Goal: Book appointment/travel/reservation

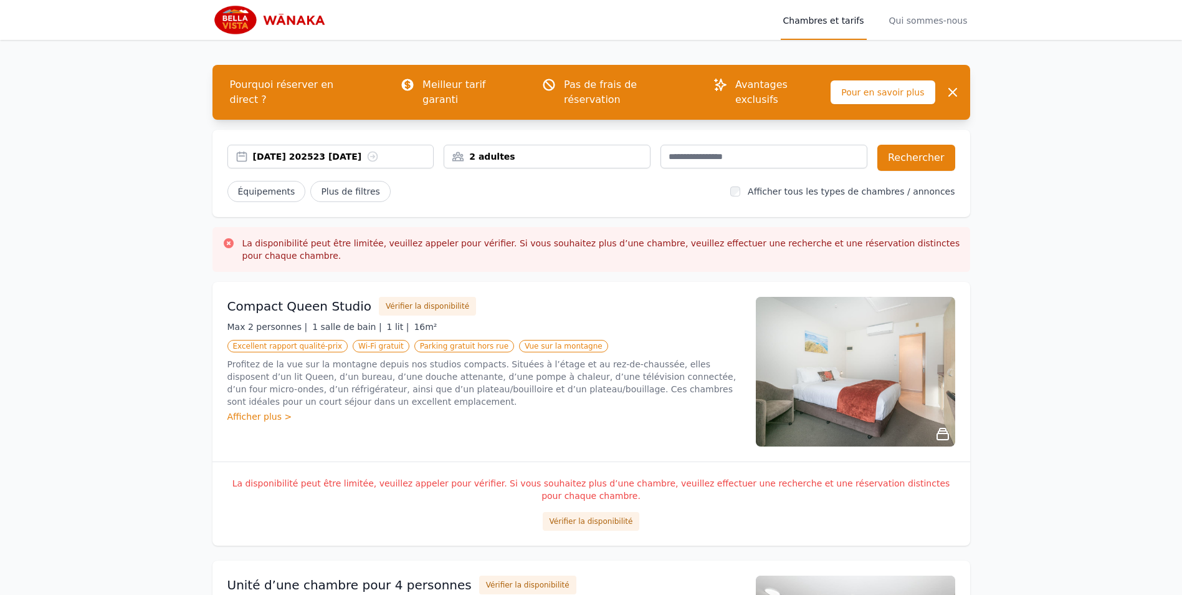
click at [334, 150] on font "[DATE] 202523 [DATE]" at bounding box center [307, 156] width 109 height 12
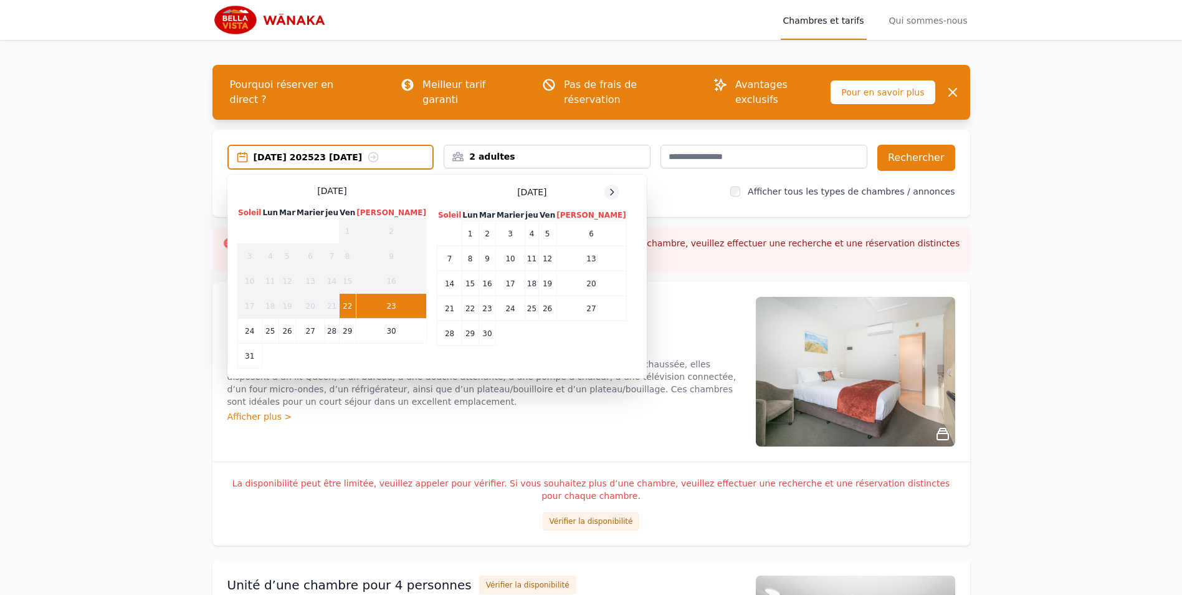
click at [607, 187] on icon at bounding box center [612, 192] width 10 height 10
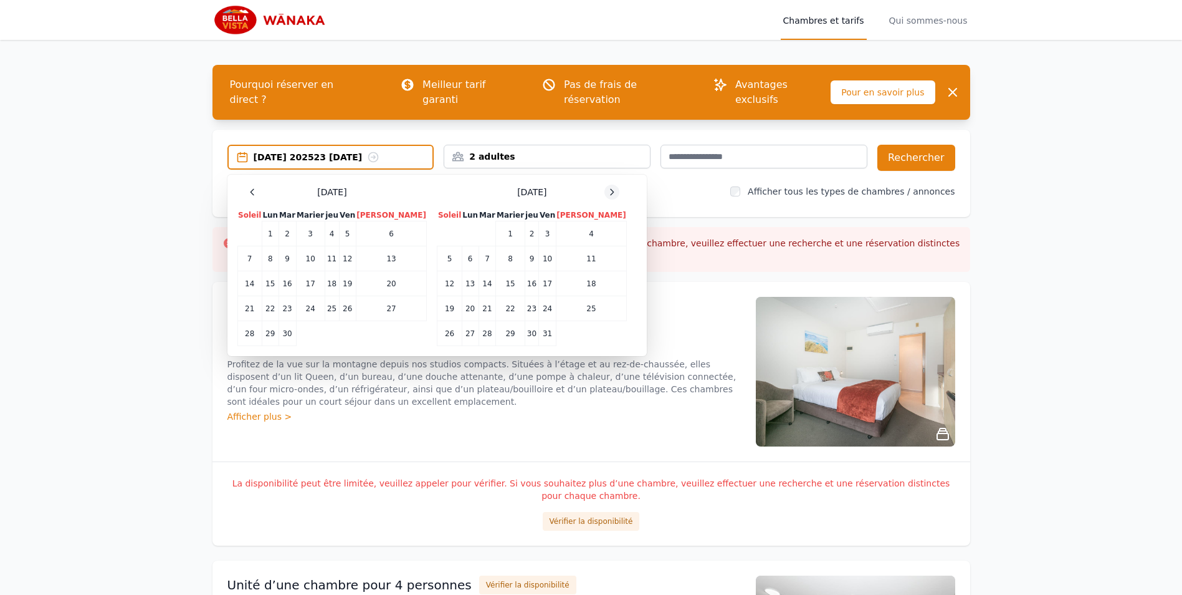
click at [607, 187] on icon at bounding box center [612, 192] width 10 height 10
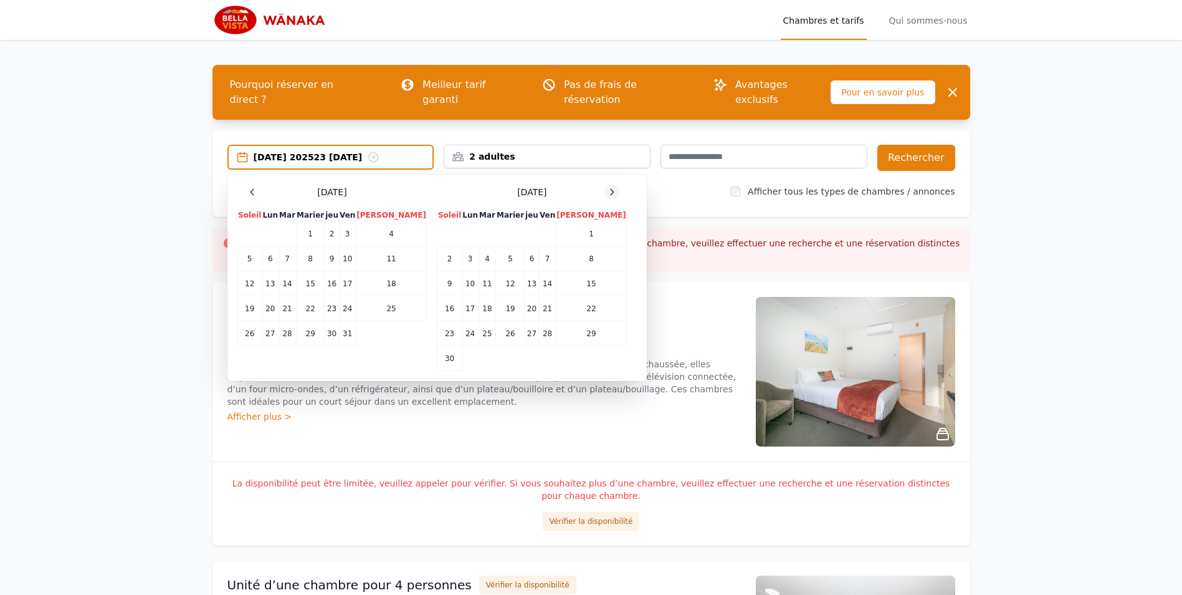
click at [607, 187] on icon at bounding box center [612, 192] width 10 height 10
click at [438, 321] on td "28" at bounding box center [450, 333] width 24 height 25
click at [479, 321] on td "30" at bounding box center [487, 333] width 17 height 25
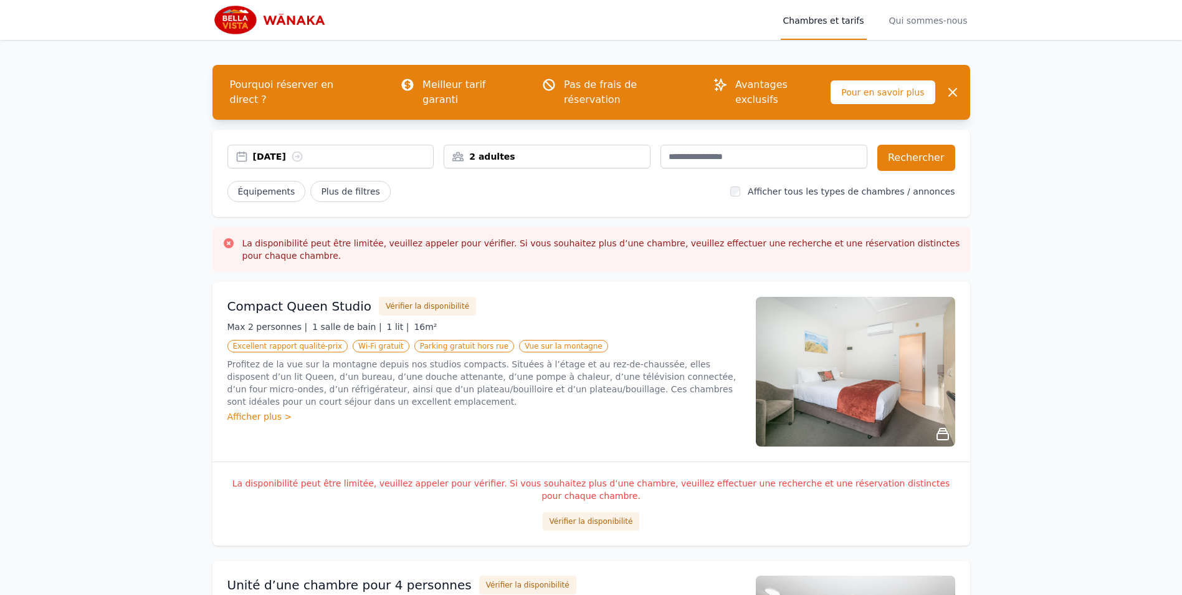
click at [613, 150] on div "2 adultes" at bounding box center [547, 157] width 207 height 24
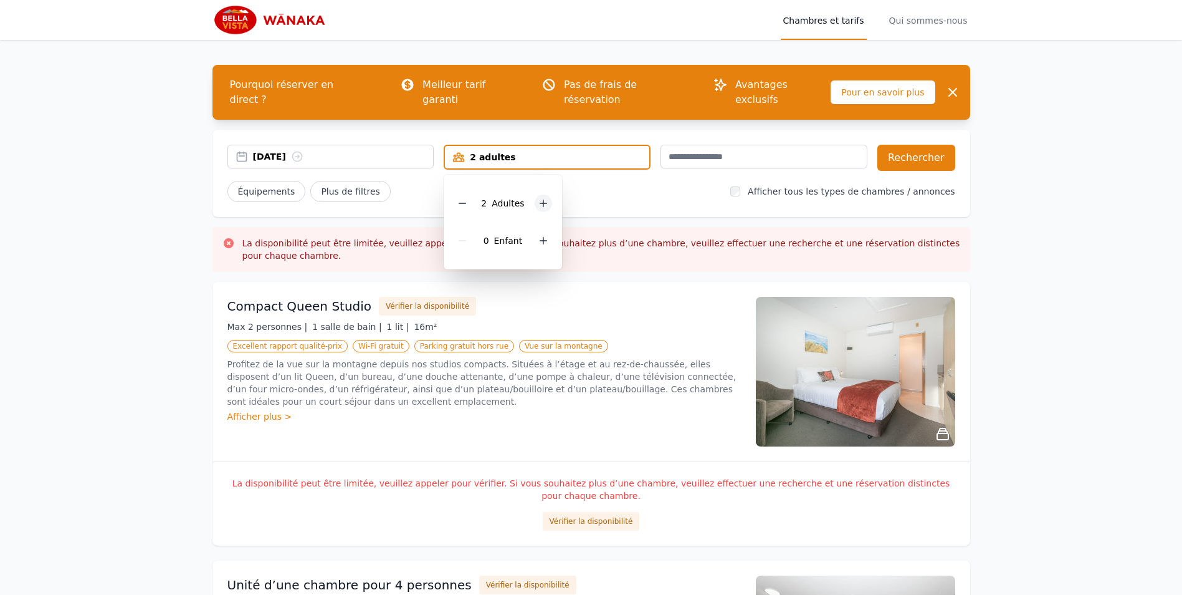
click at [540, 198] on icon at bounding box center [544, 203] width 10 height 10
click at [923, 145] on button "Rechercher" at bounding box center [917, 158] width 78 height 26
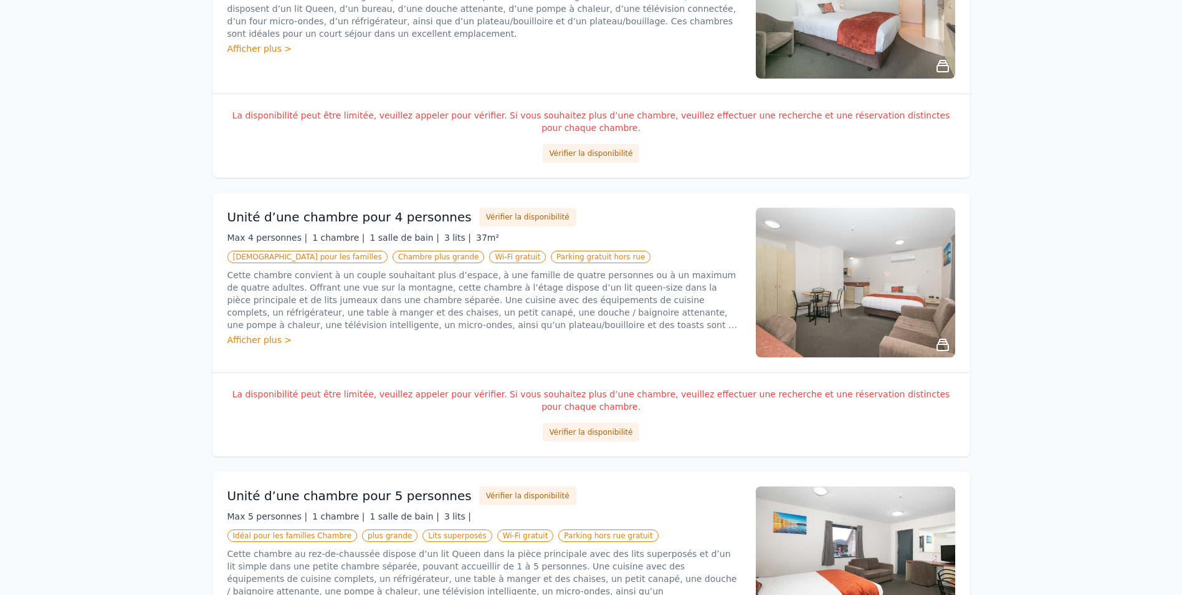
scroll to position [374, 0]
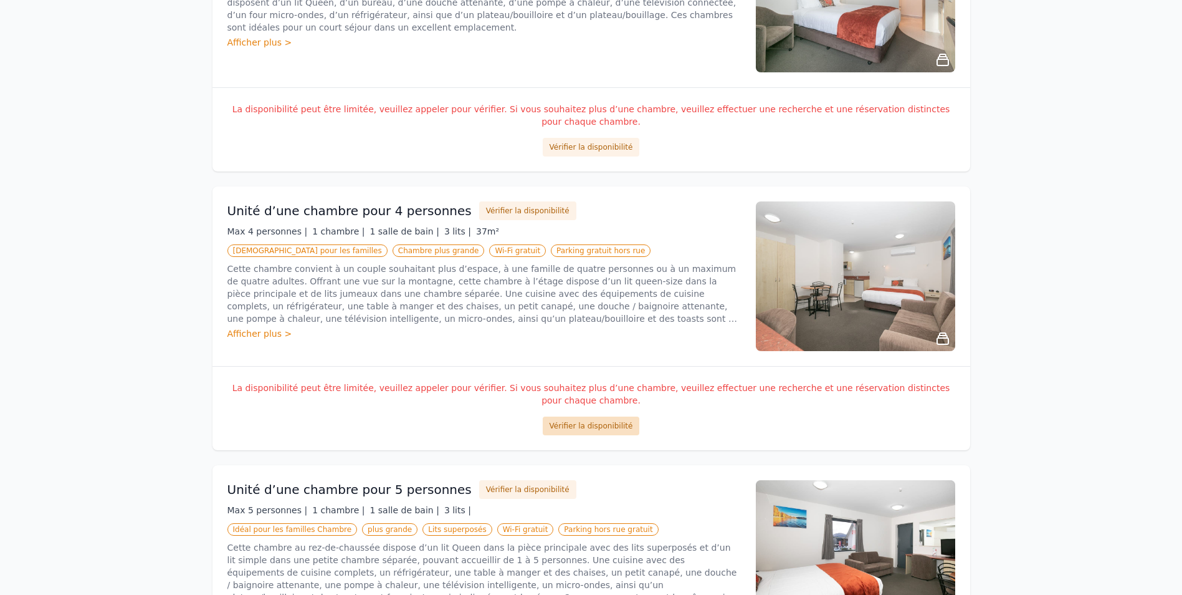
click at [598, 416] on button "Vérifier la disponibilité" at bounding box center [591, 425] width 97 height 19
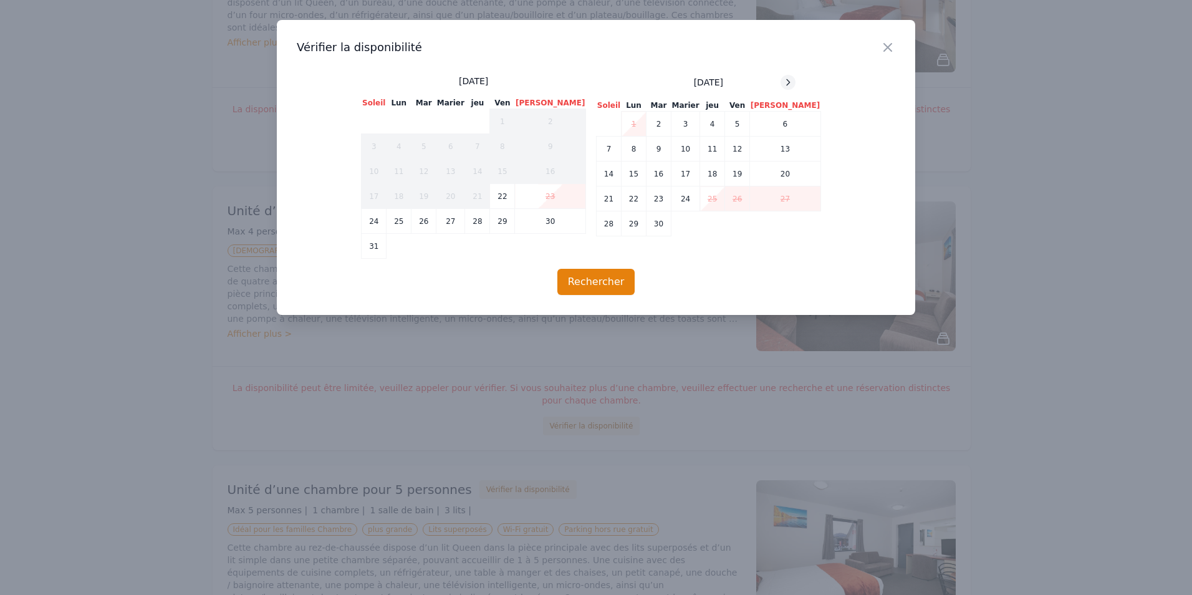
click at [783, 81] on icon at bounding box center [788, 82] width 10 height 10
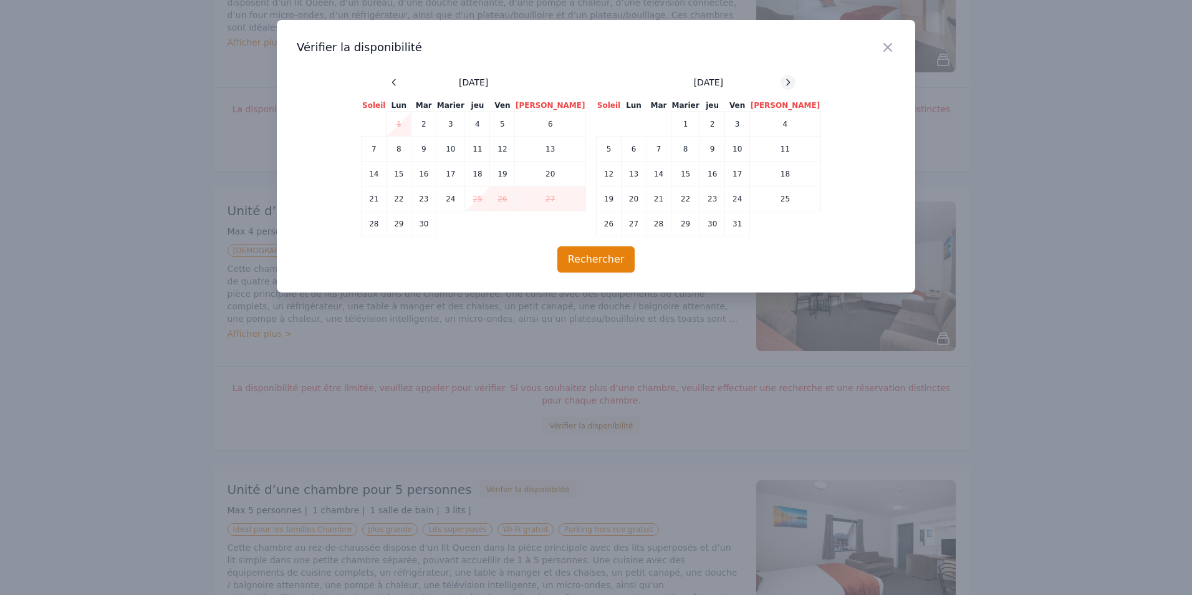
click at [783, 81] on icon at bounding box center [788, 82] width 10 height 10
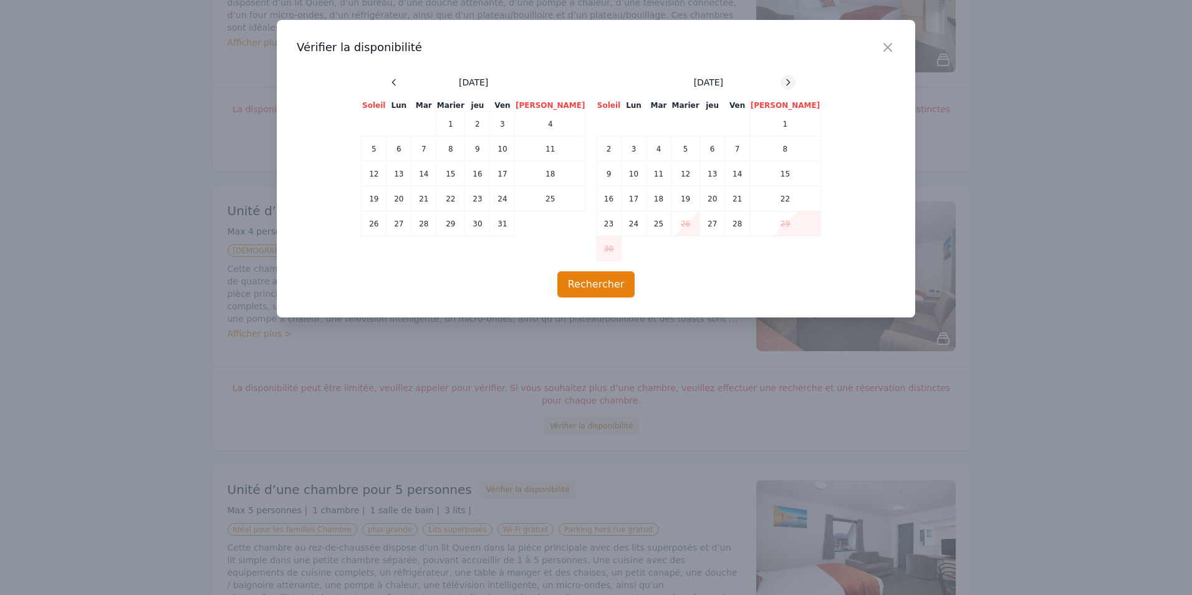
click at [783, 81] on icon at bounding box center [788, 82] width 10 height 10
click at [783, 85] on icon at bounding box center [788, 82] width 10 height 10
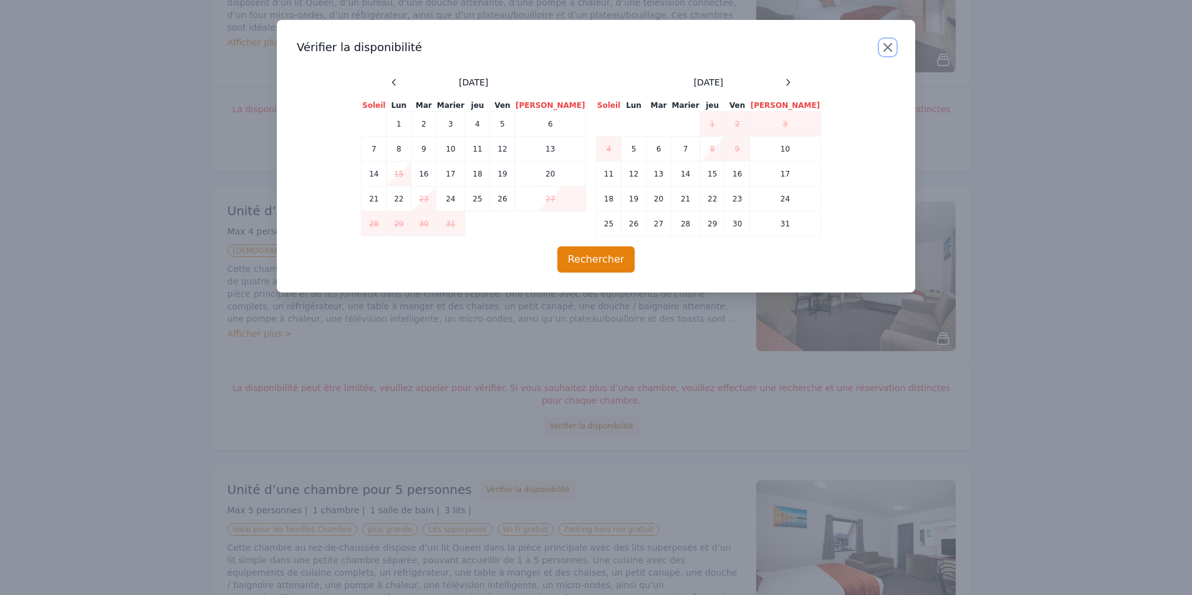
click at [887, 49] on icon "button" at bounding box center [887, 47] width 15 height 15
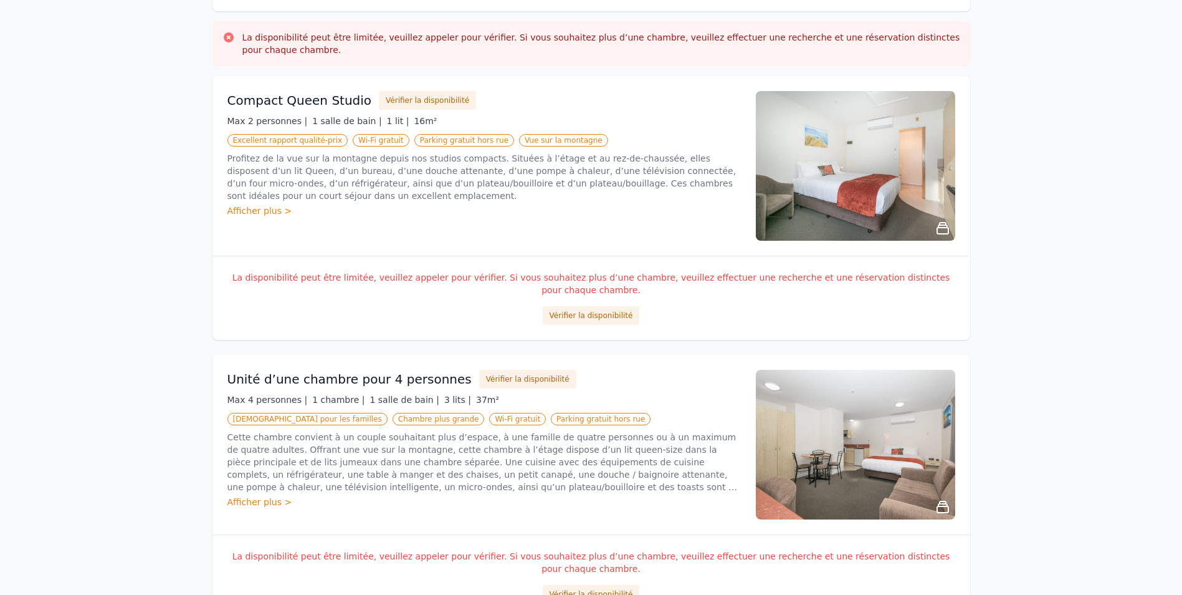
scroll to position [0, 0]
